Goal: Task Accomplishment & Management: Use online tool/utility

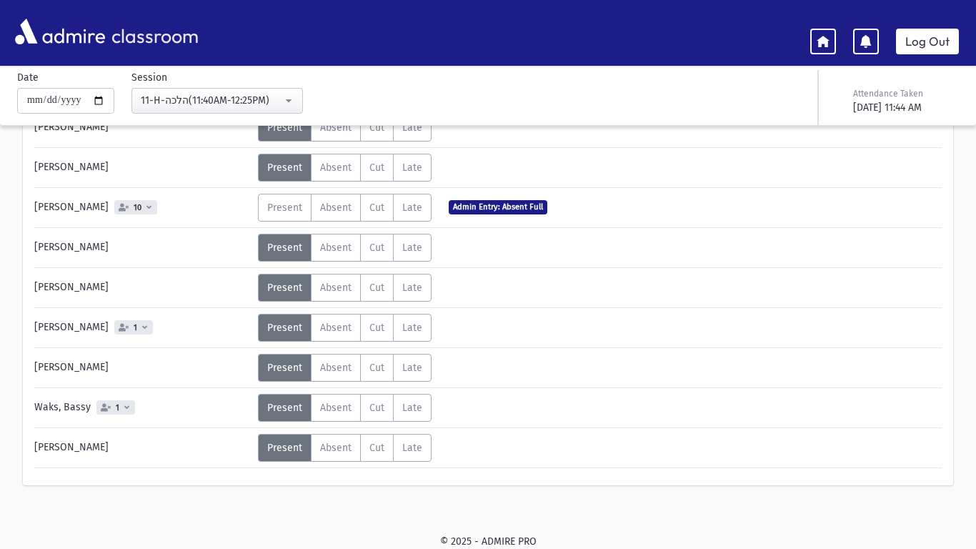
scroll to position [1241, 0]
click at [920, 50] on link "Log Out" at bounding box center [927, 42] width 63 height 26
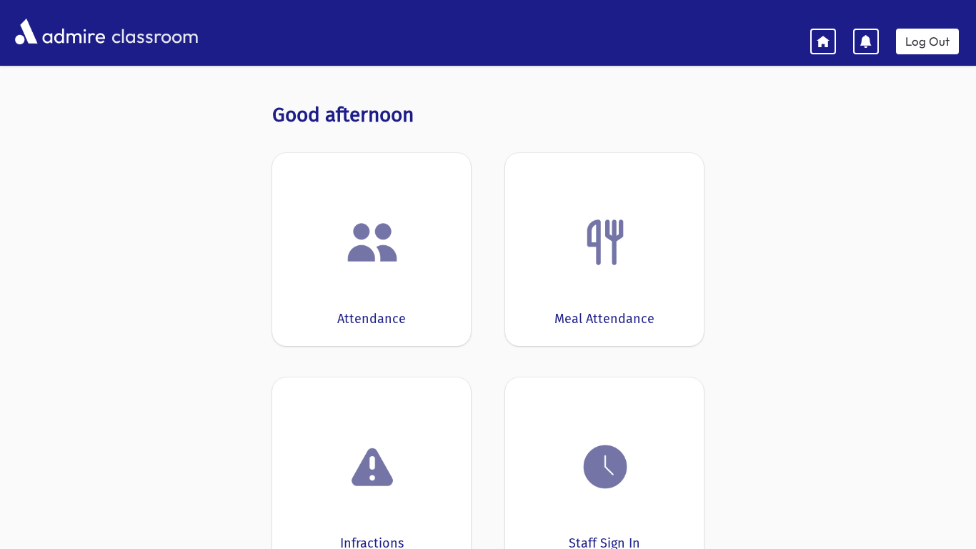
click at [422, 281] on div "Attendance" at bounding box center [371, 249] width 199 height 193
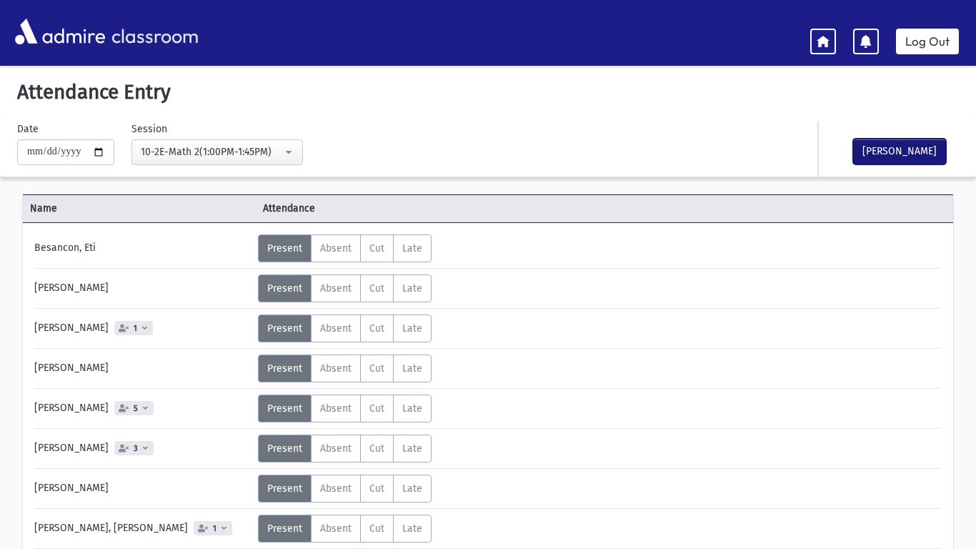
click at [891, 151] on button "[PERSON_NAME]" at bounding box center [899, 152] width 93 height 26
click at [918, 46] on link "Log Out" at bounding box center [927, 42] width 63 height 26
